Goal: Task Accomplishment & Management: Manage account settings

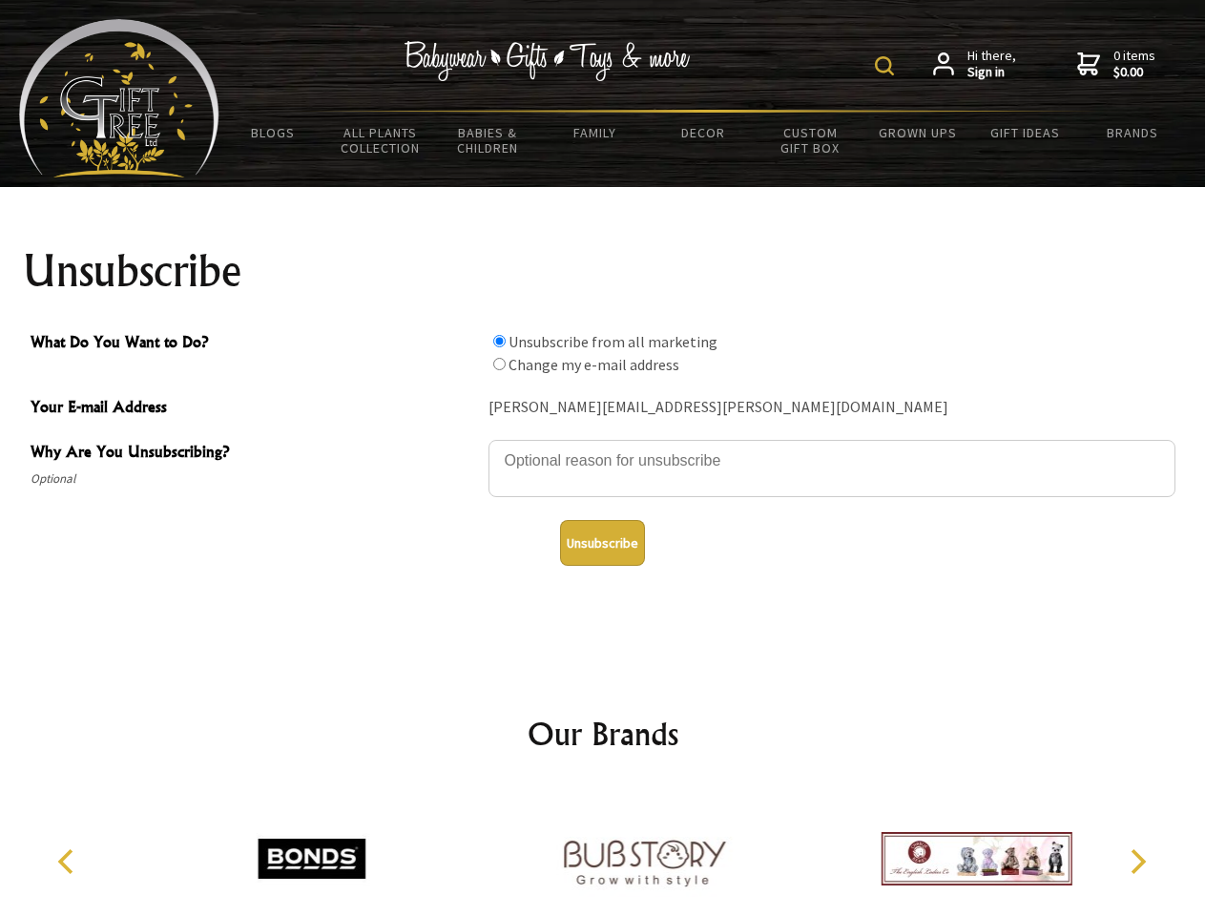
click at [888, 66] on img at bounding box center [884, 65] width 19 height 19
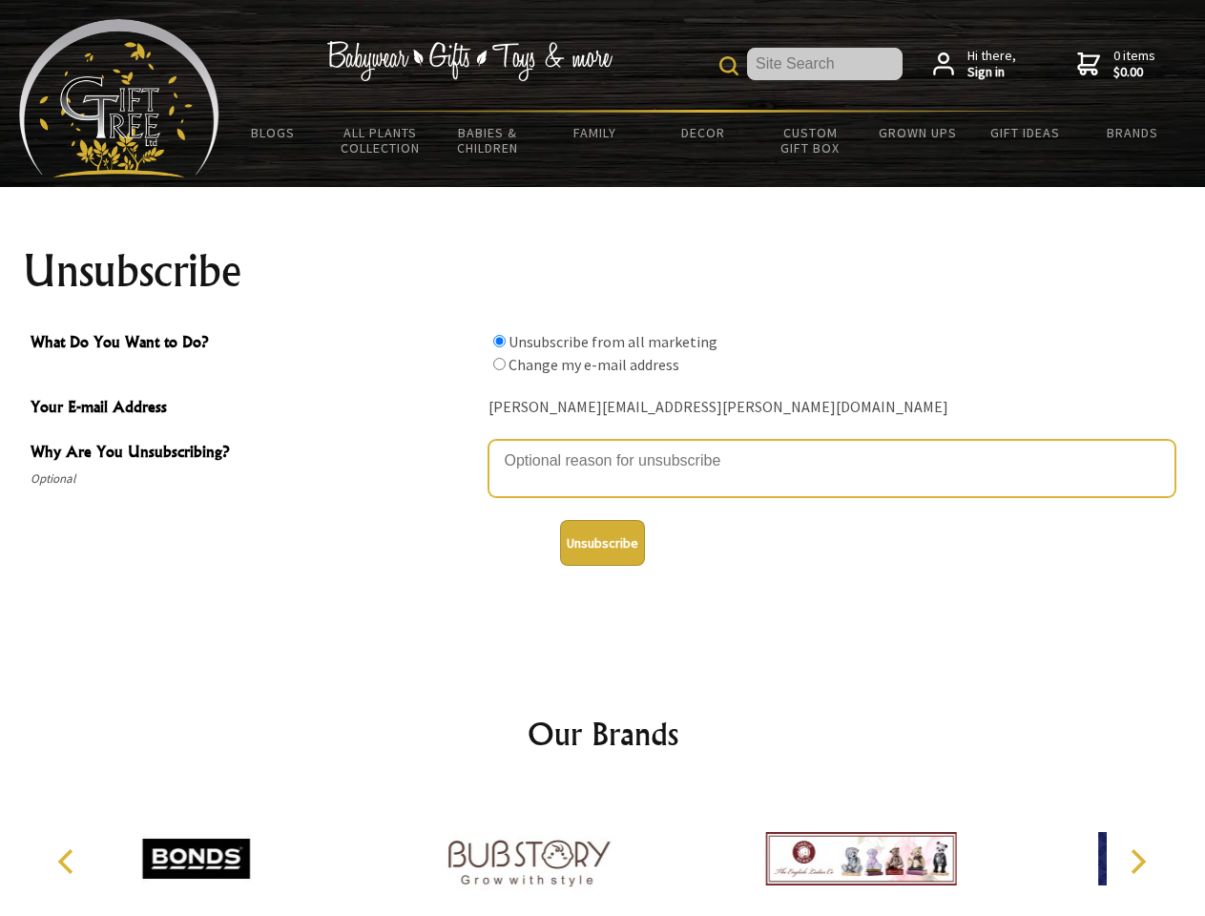
click at [603, 447] on textarea "Why Are You Unsubscribing?" at bounding box center [832, 468] width 687 height 57
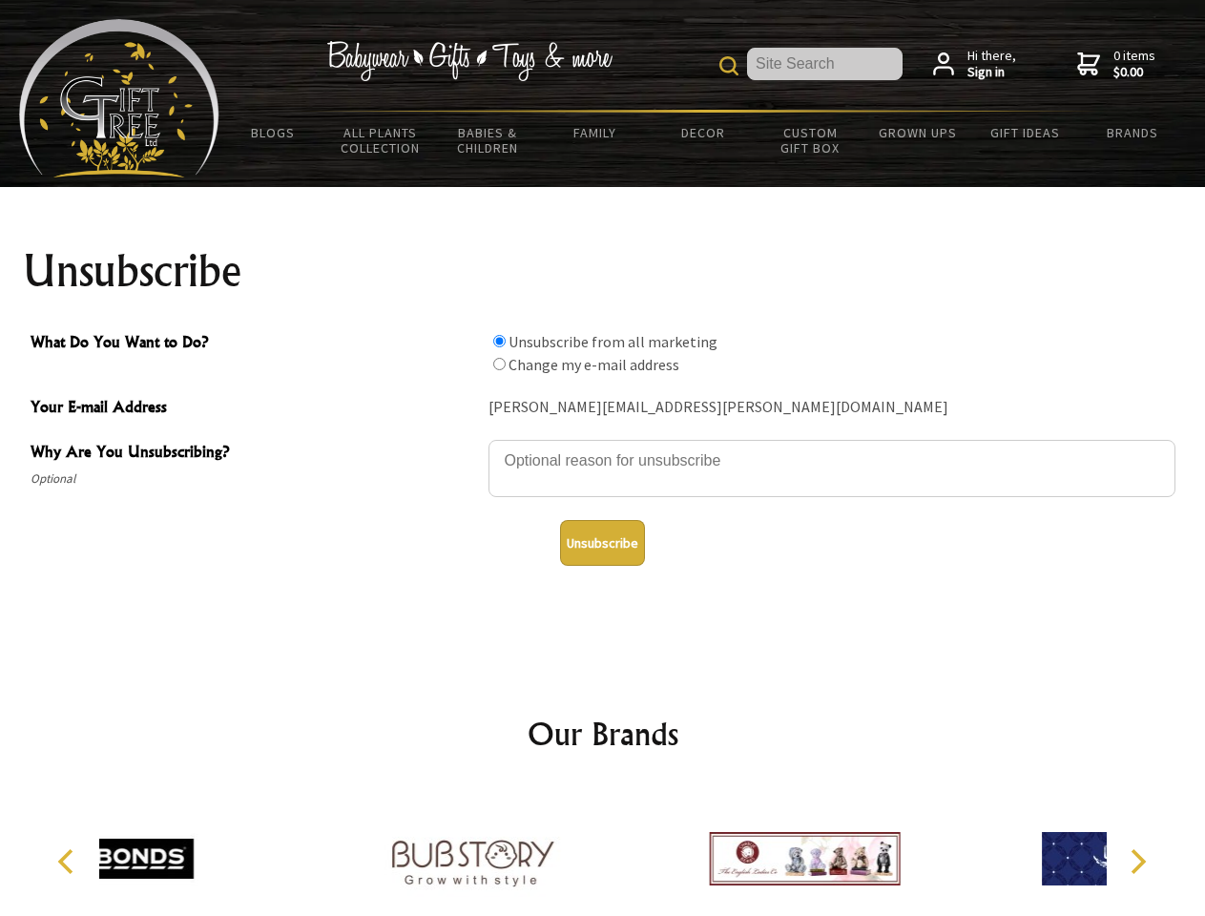
click at [499, 341] on input "What Do You Want to Do?" at bounding box center [499, 341] width 12 height 12
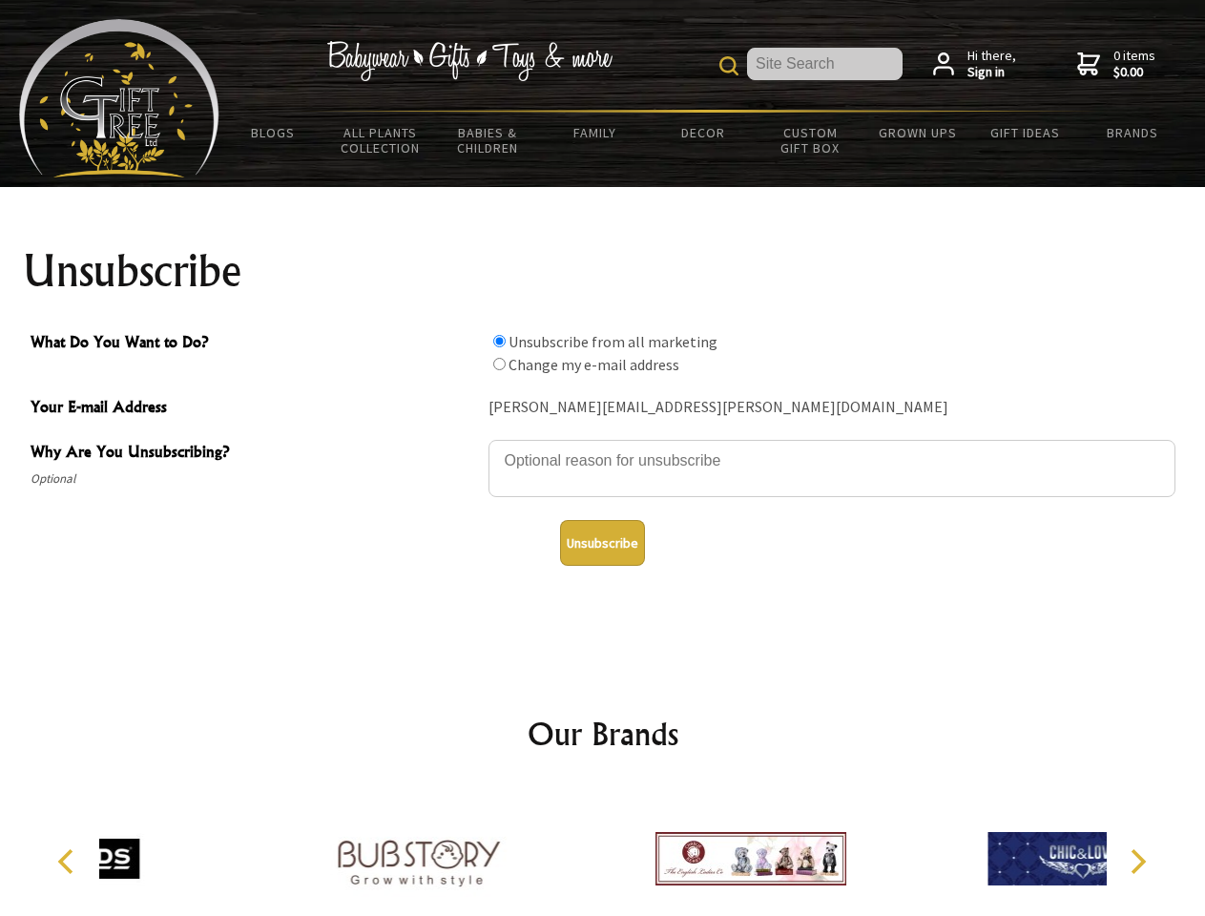
click at [499, 364] on input "What Do You Want to Do?" at bounding box center [499, 364] width 12 height 12
radio input "true"
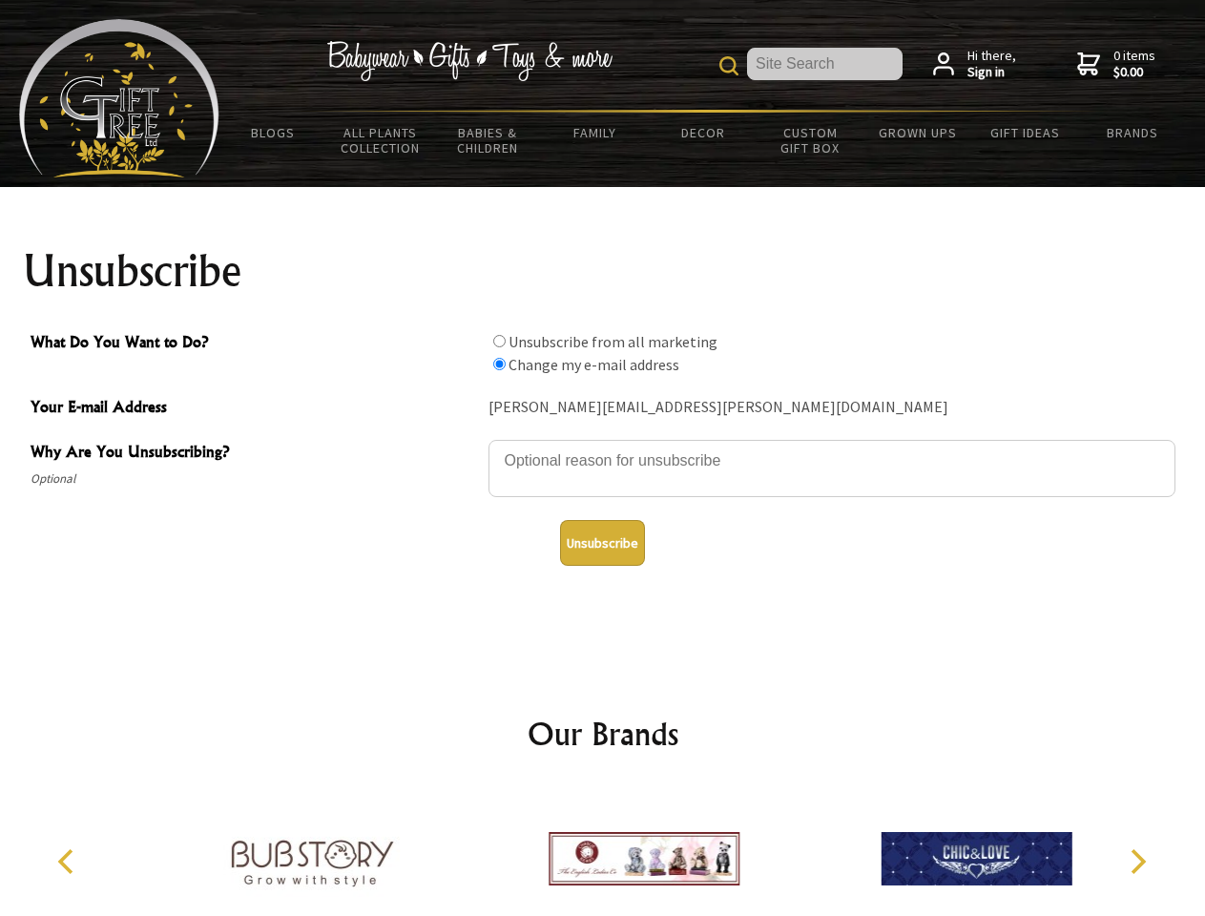
click at [602, 543] on button "Unsubscribe" at bounding box center [602, 543] width 85 height 46
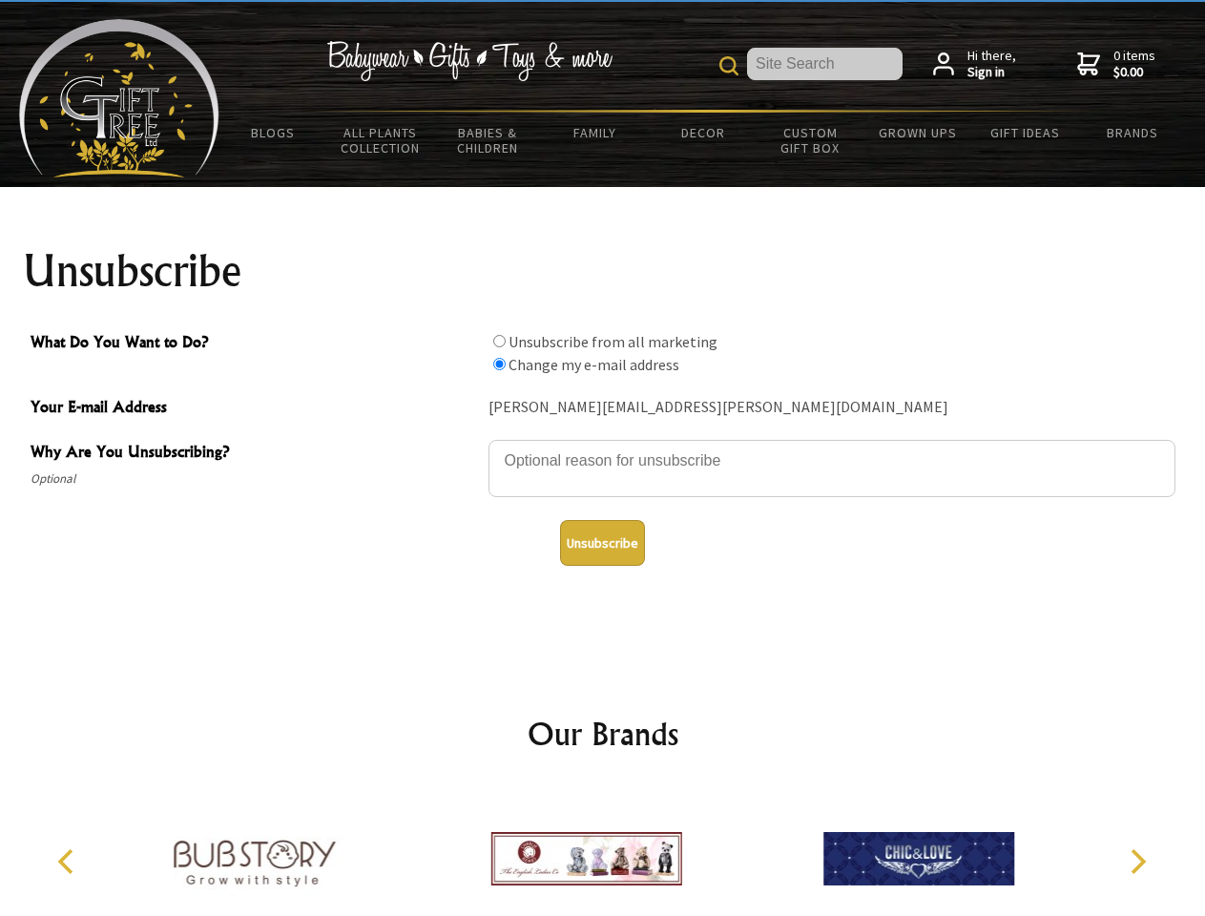
click at [69, 862] on icon "Previous" at bounding box center [67, 861] width 25 height 25
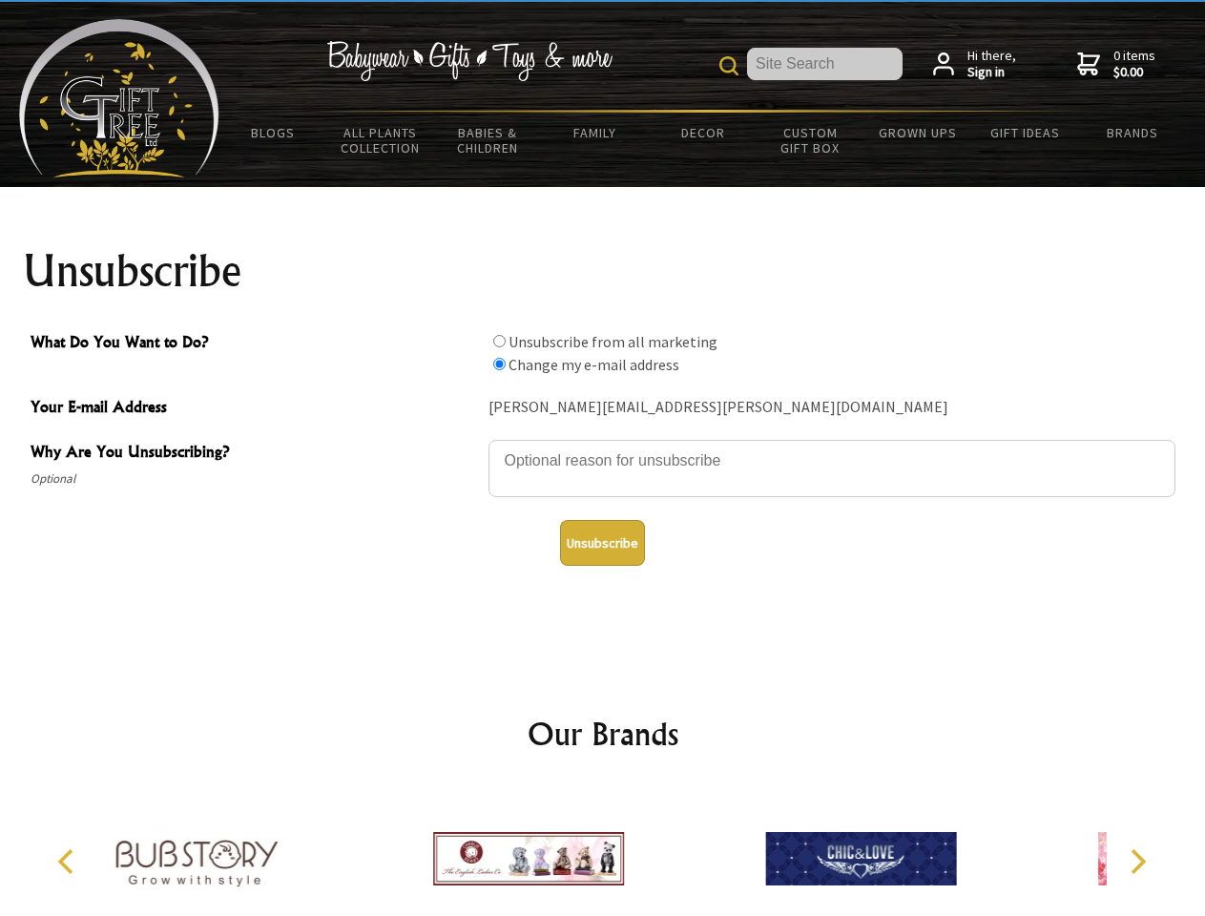
click at [1138, 862] on icon "Next" at bounding box center [1136, 861] width 25 height 25
